Goal: Transaction & Acquisition: Purchase product/service

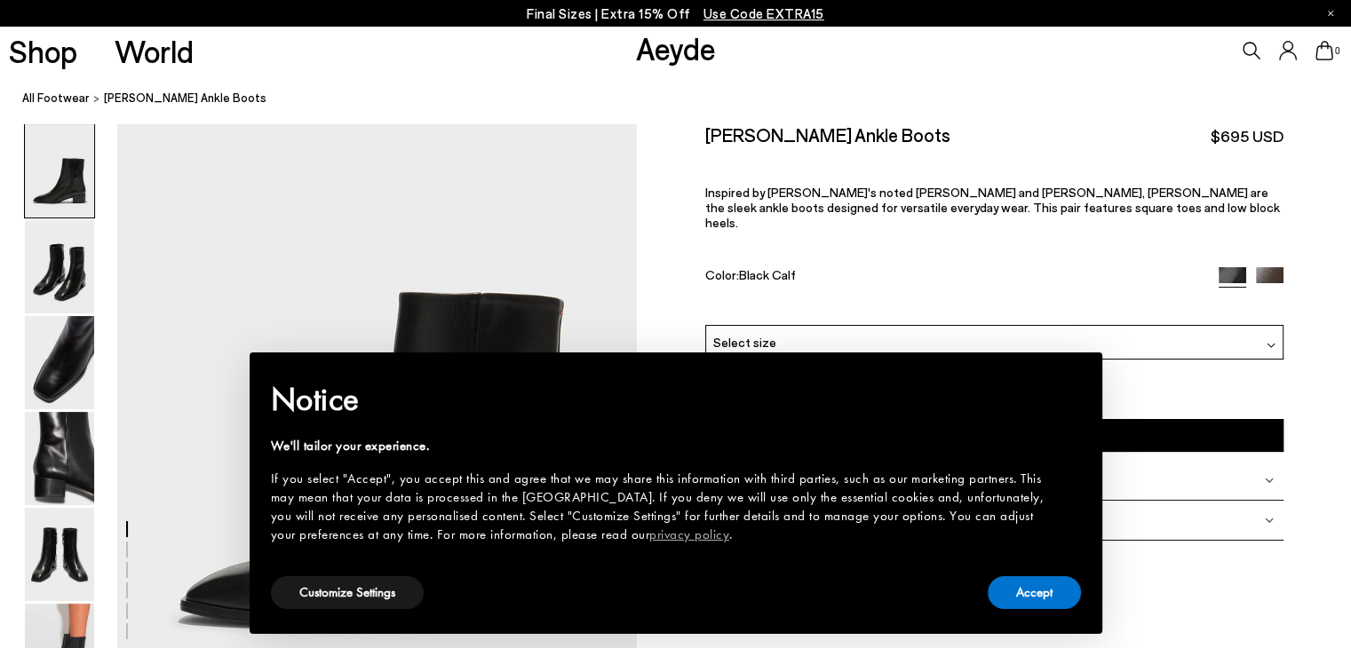
scroll to position [80, 0]
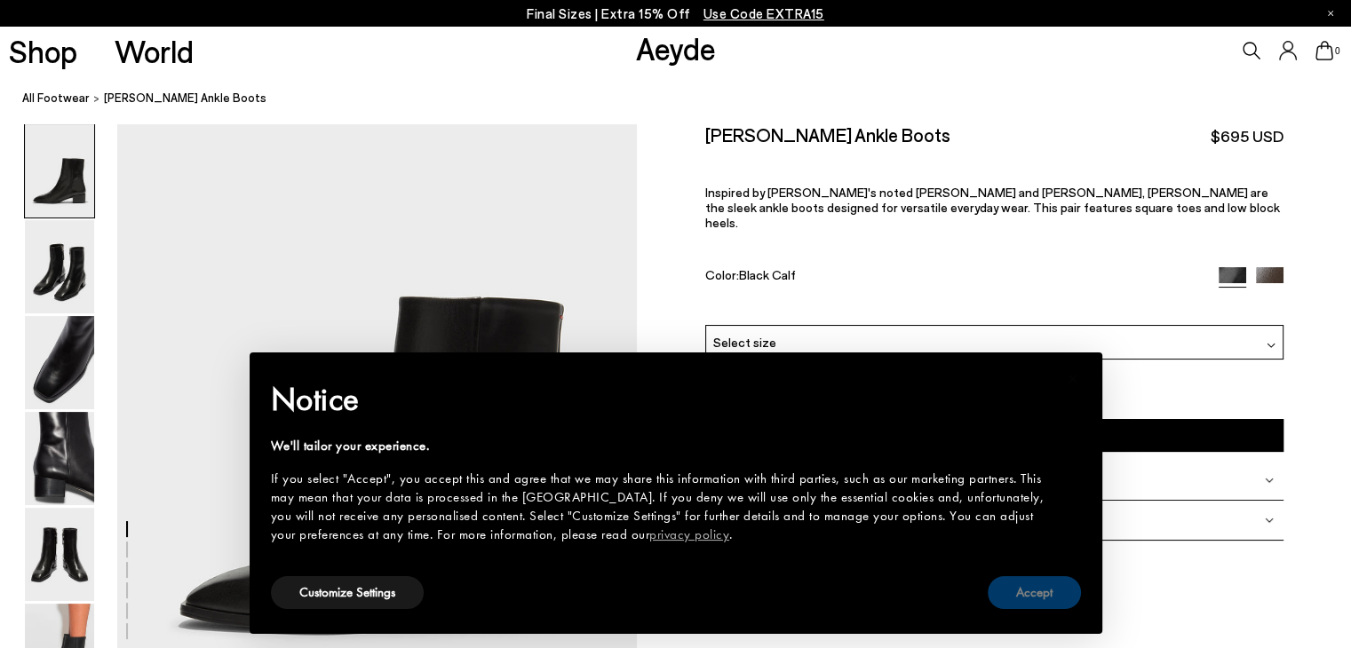
click at [1037, 599] on button "Accept" at bounding box center [1034, 592] width 93 height 33
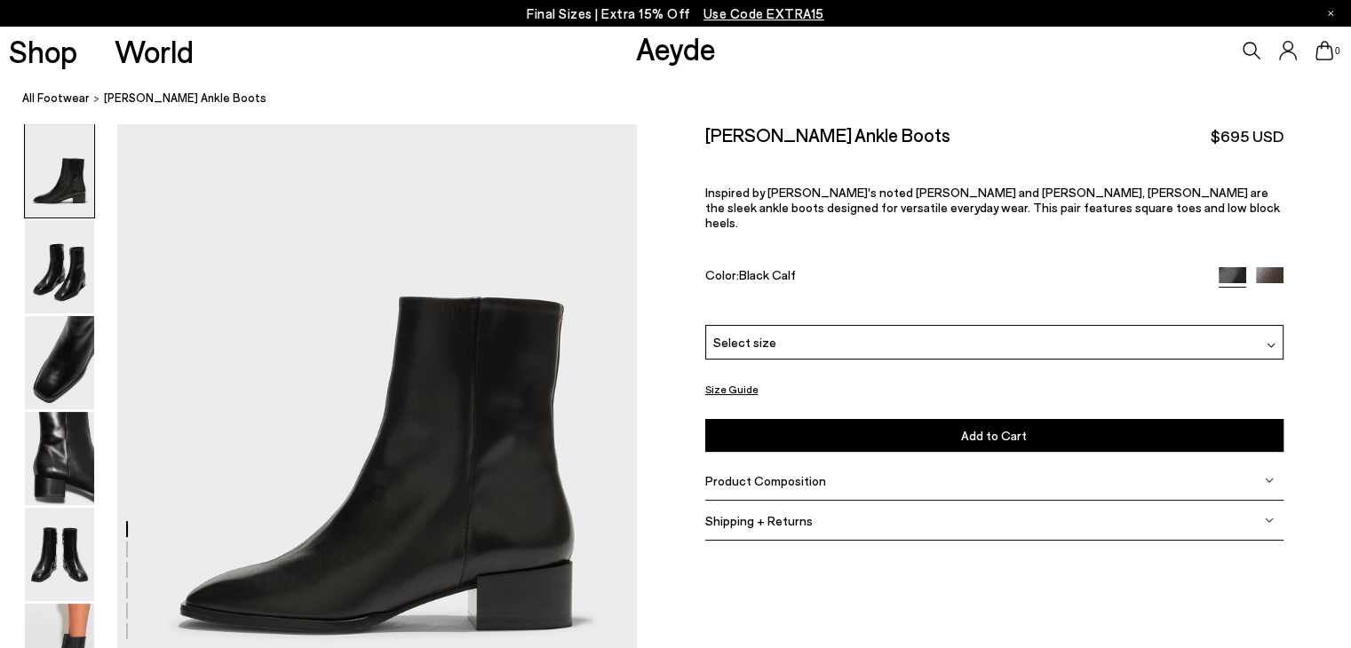
click at [825, 325] on div "Select size" at bounding box center [994, 342] width 578 height 35
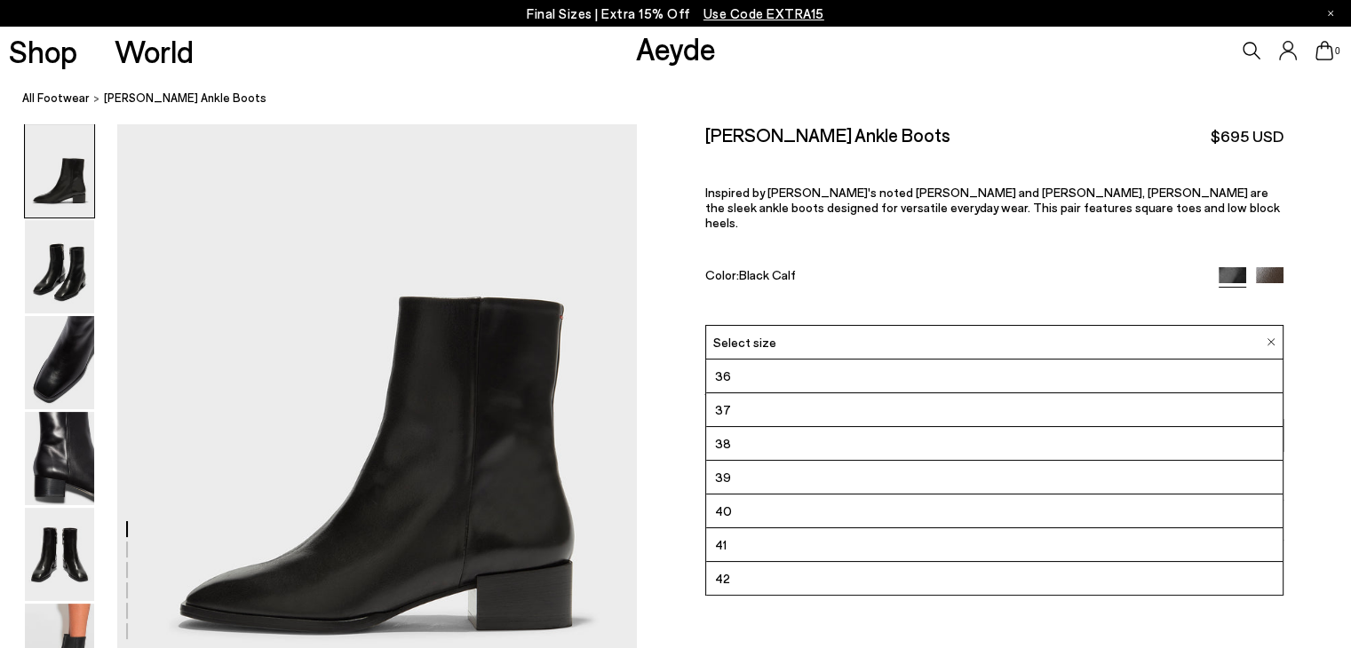
click at [1265, 267] on img at bounding box center [1270, 281] width 28 height 28
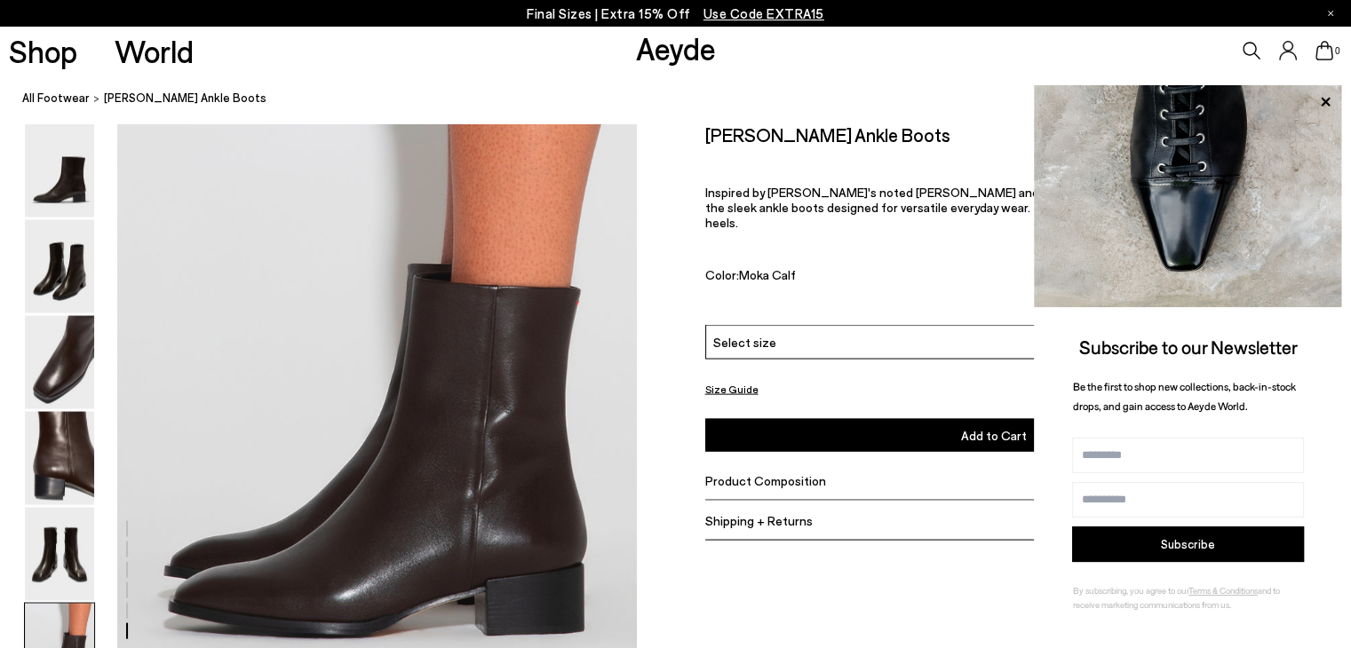
scroll to position [3712, 0]
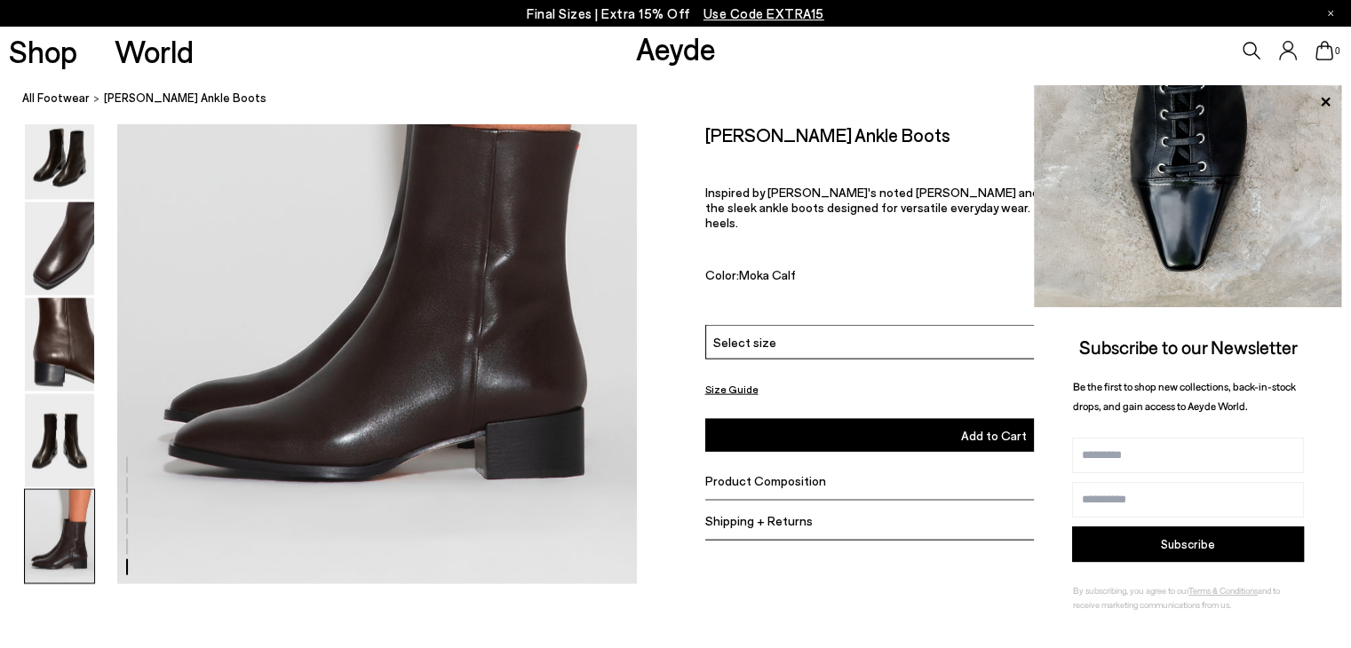
click at [953, 199] on span "Inspired by [PERSON_NAME]'s noted [PERSON_NAME] and [PERSON_NAME], [PERSON_NAME…" at bounding box center [992, 207] width 575 height 45
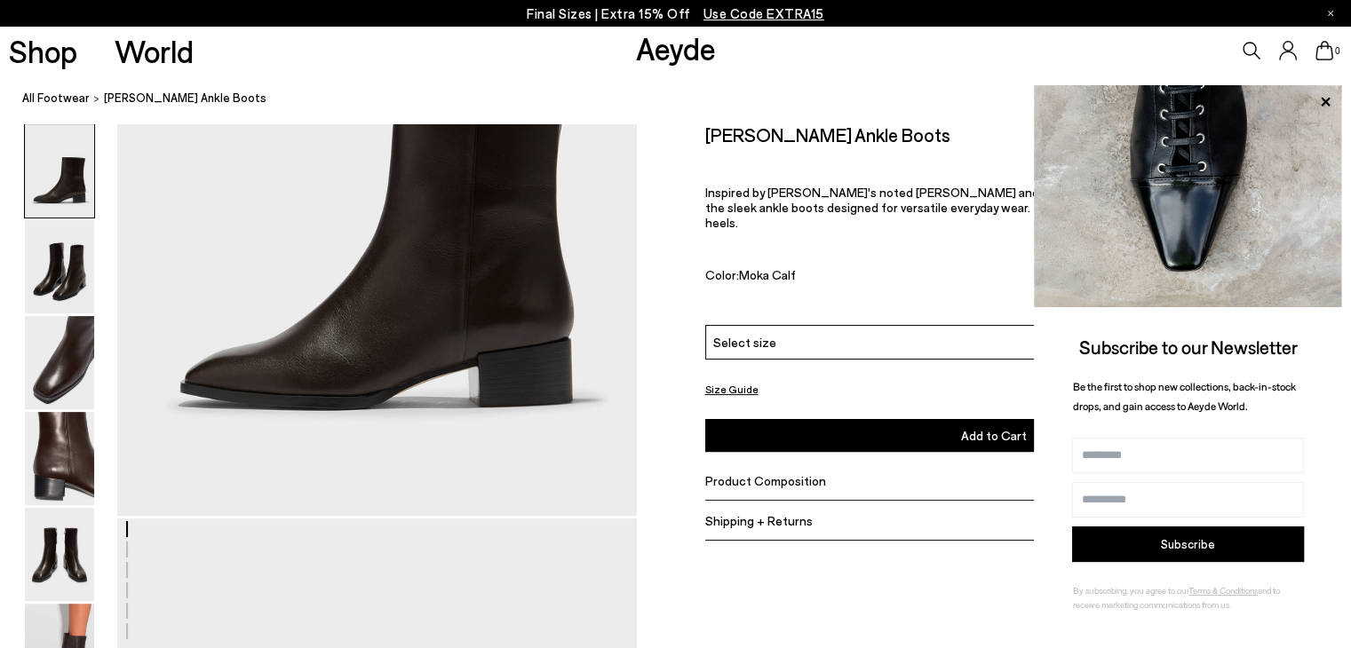
scroll to position [298, 0]
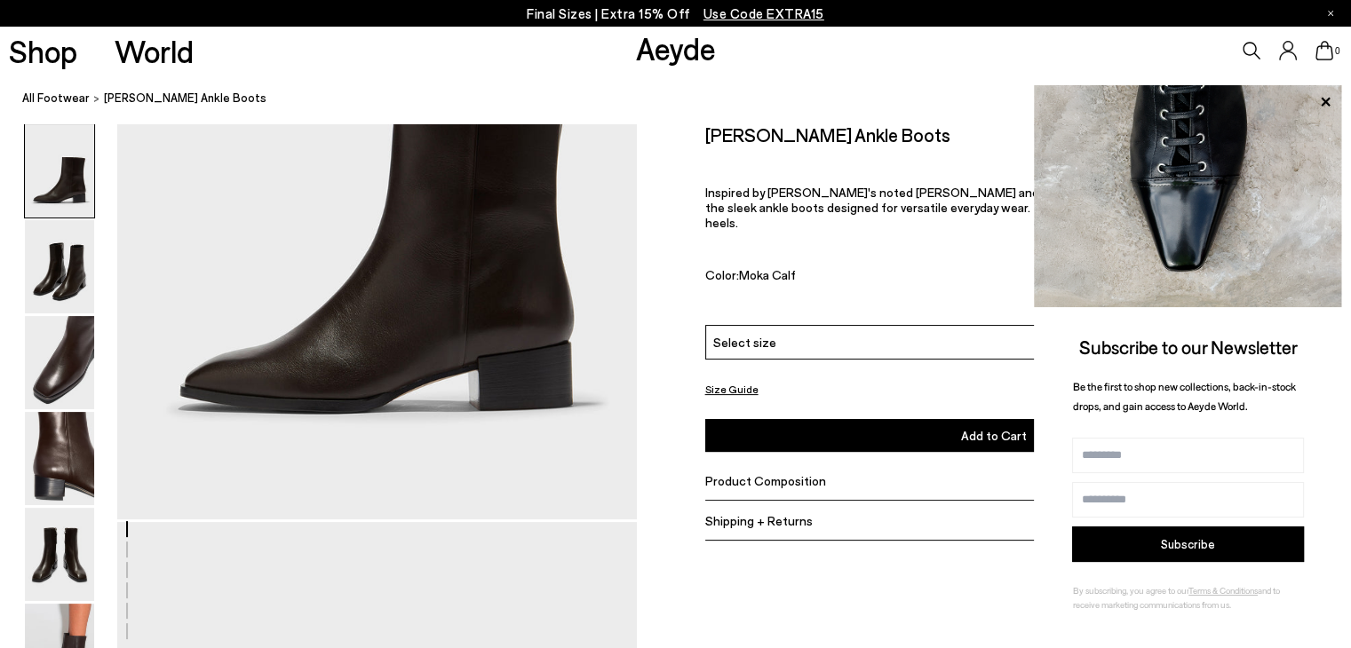
click at [765, 325] on div "Select size" at bounding box center [994, 342] width 578 height 35
